Goal: Find contact information: Find contact information

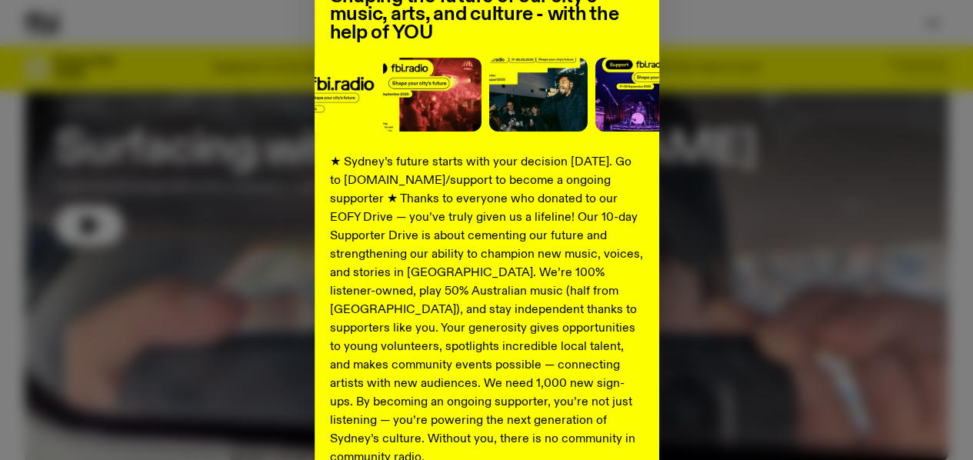
scroll to position [301, 0]
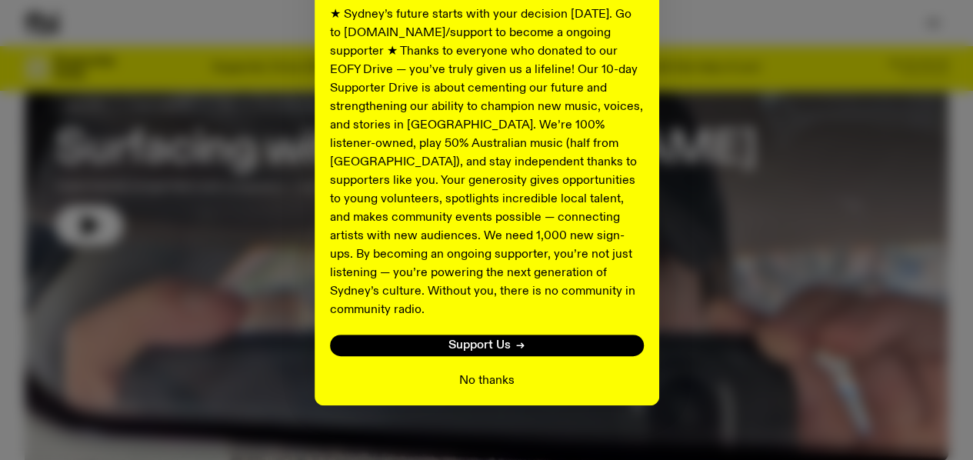
click at [469, 372] on button "No thanks" at bounding box center [486, 381] width 55 height 18
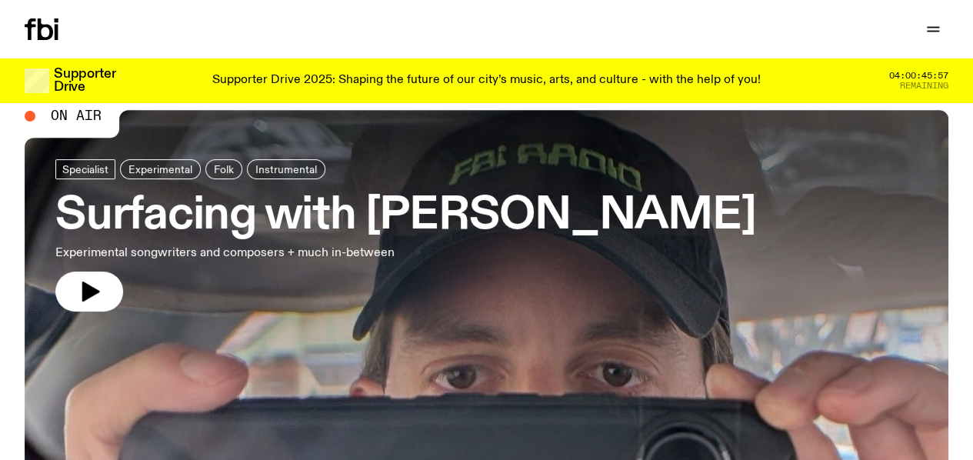
scroll to position [0, 0]
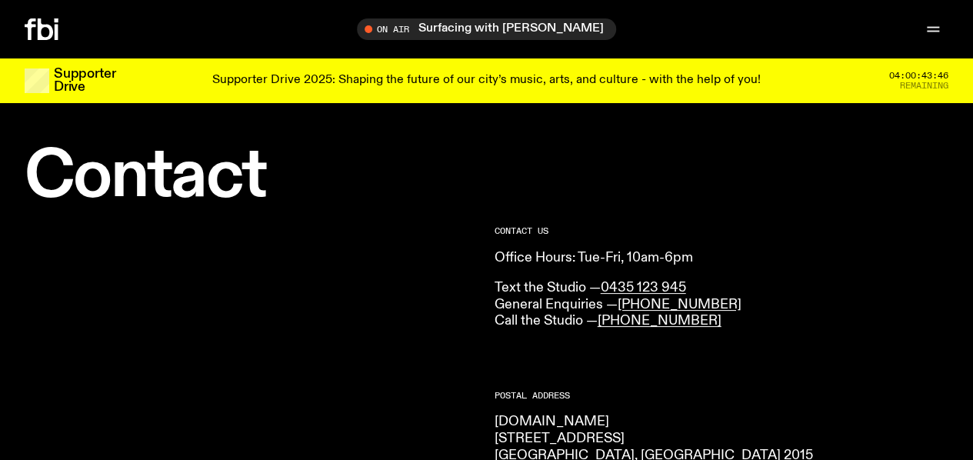
click at [43, 25] on icon at bounding box center [45, 29] width 15 height 22
